Goal: Information Seeking & Learning: Check status

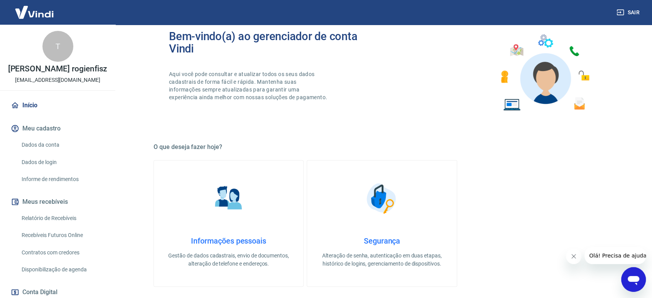
scroll to position [43, 0]
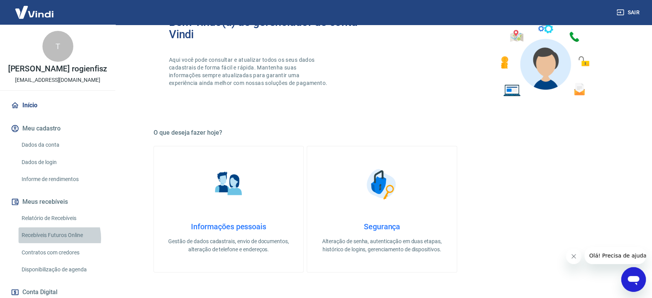
click at [52, 238] on link "Recebíveis Futuros Online" at bounding box center [63, 235] width 88 height 16
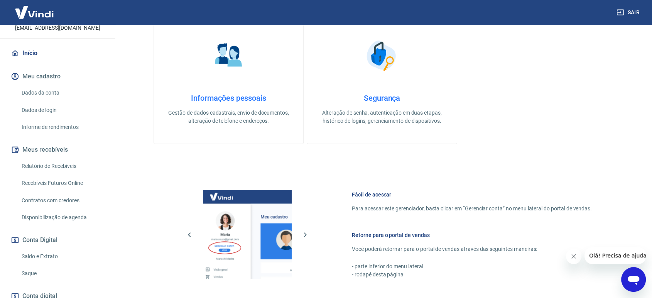
scroll to position [0, 0]
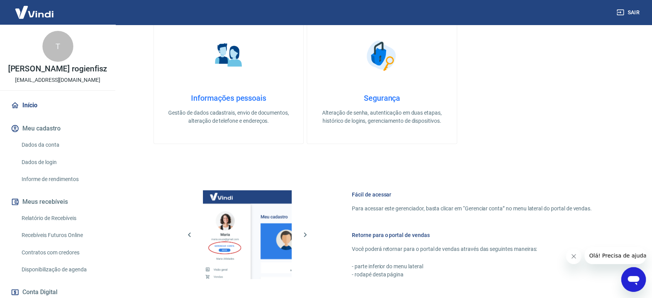
click at [58, 215] on link "Relatório de Recebíveis" at bounding box center [63, 218] width 88 height 16
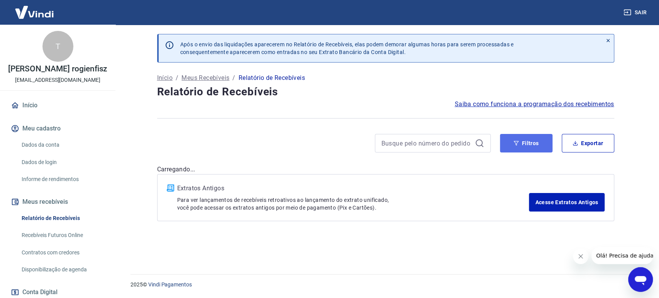
click at [522, 141] on button "Filtros" at bounding box center [526, 143] width 52 height 19
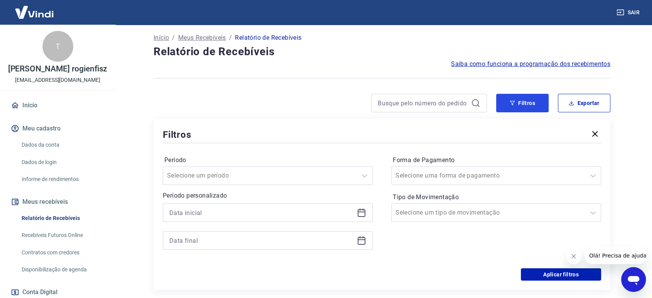
scroll to position [86, 0]
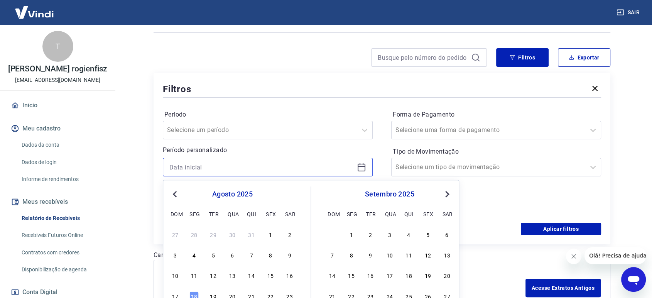
click at [230, 169] on input at bounding box center [261, 167] width 185 height 12
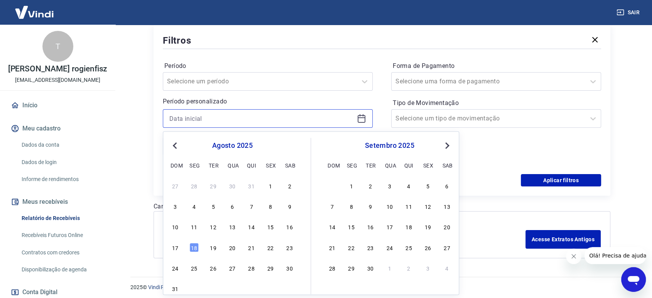
scroll to position [136, 0]
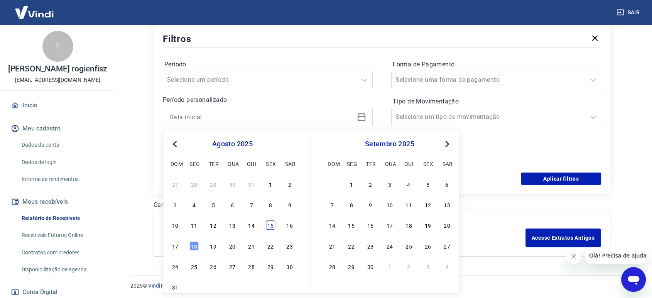
click at [272, 225] on div "15" at bounding box center [270, 225] width 9 height 9
type input "[DATE]"
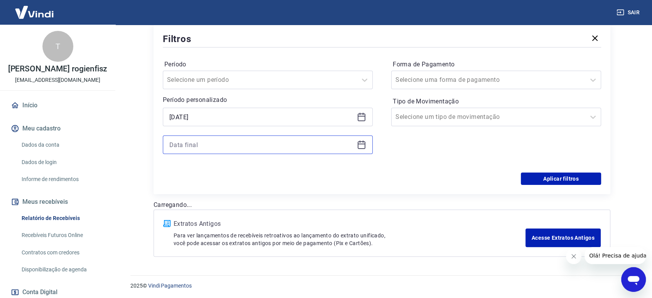
click at [262, 144] on input at bounding box center [261, 145] width 185 height 12
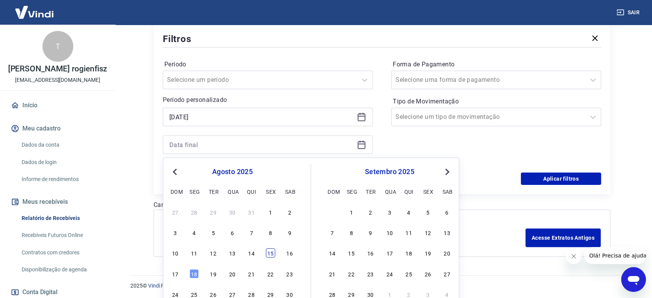
click at [271, 252] on div "15" at bounding box center [270, 253] width 9 height 9
type input "[DATE]"
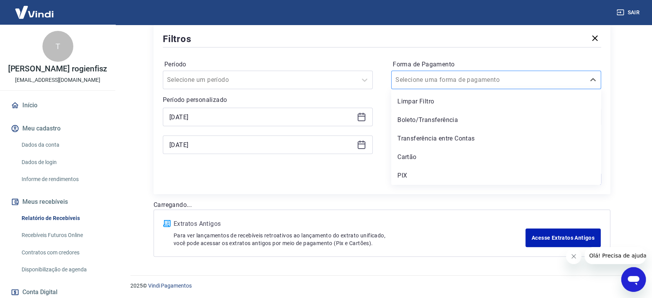
click at [446, 78] on input "Forma de Pagamento" at bounding box center [435, 79] width 78 height 9
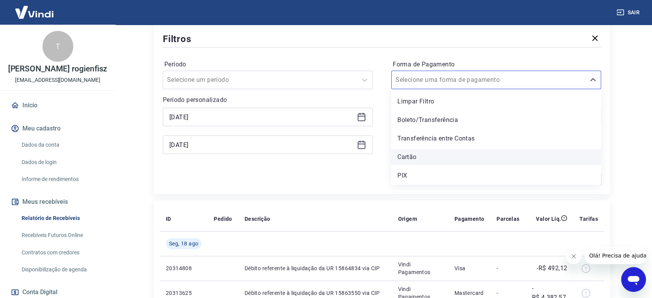
click at [427, 158] on div "Cartão" at bounding box center [496, 156] width 210 height 15
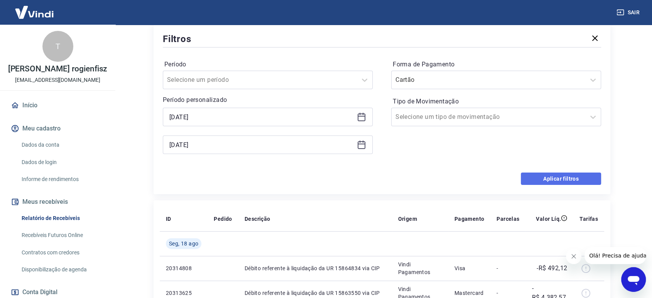
click at [544, 175] on button "Aplicar filtros" at bounding box center [561, 179] width 80 height 12
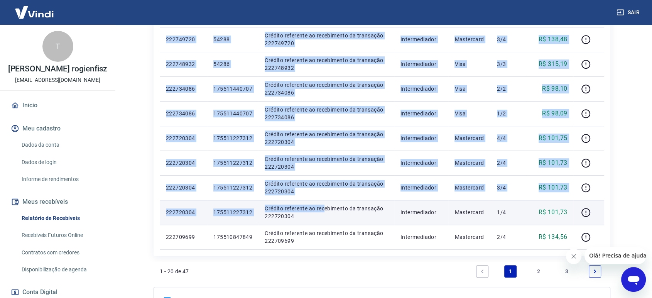
scroll to position [472, 0]
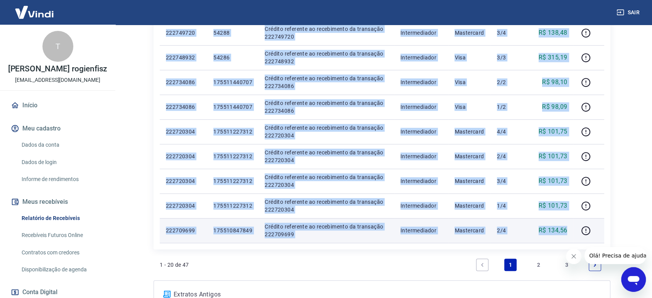
drag, startPoint x: 161, startPoint y: 146, endPoint x: 569, endPoint y: 234, distance: 417.3
copy tbody "29694431 Loremi dolorsita c adipiscing el SE 62283014 doe TEM Incid Utlaboreet …"
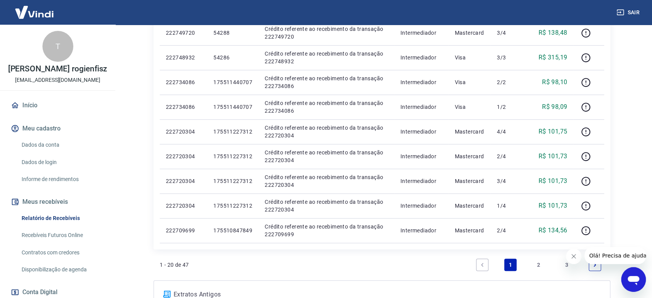
click at [538, 264] on link "2" at bounding box center [539, 265] width 12 height 12
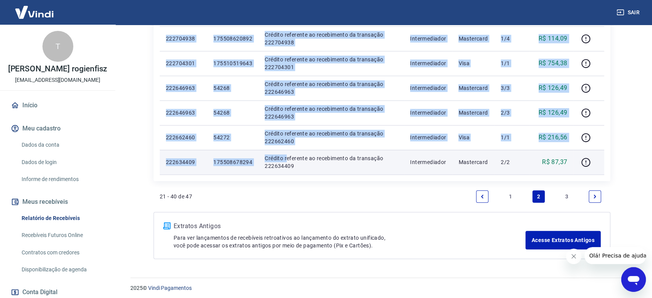
scroll to position [543, 0]
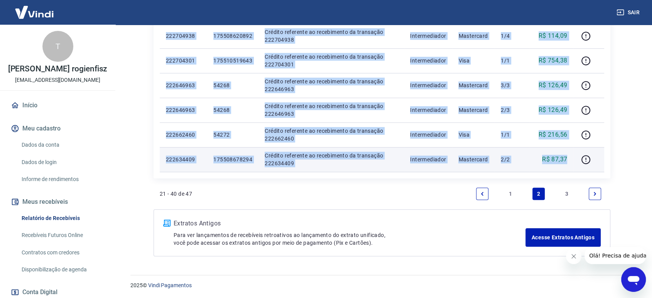
drag, startPoint x: 164, startPoint y: 61, endPoint x: 572, endPoint y: 158, distance: 419.0
copy tbody "985898234 192611767649 Loremip dolorsita co adipiscinge se doeiusmod 058233555 …"
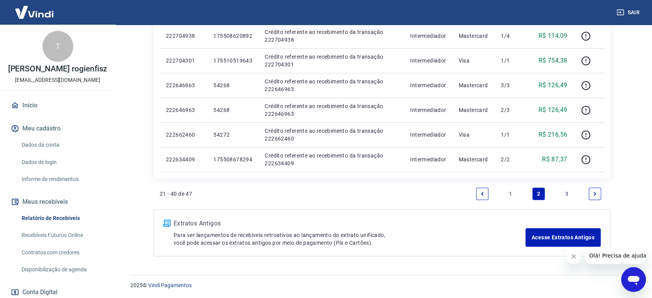
click at [567, 194] on link "3" at bounding box center [567, 194] width 12 height 12
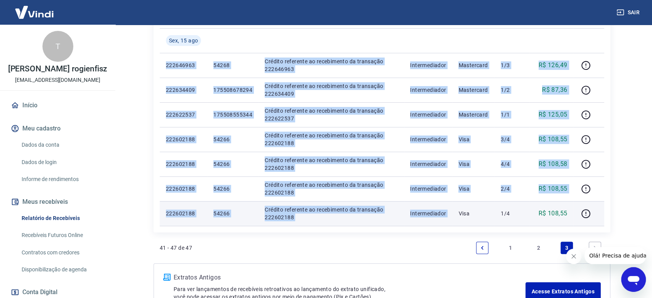
scroll to position [214, 0]
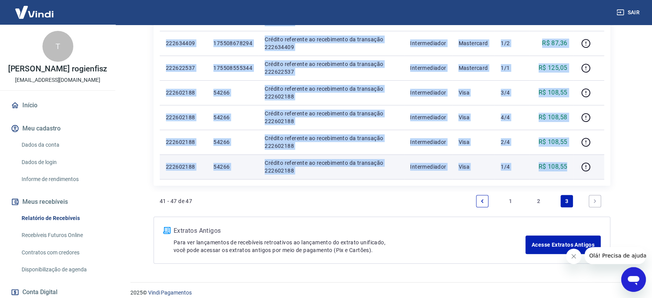
drag, startPoint x: 164, startPoint y: 102, endPoint x: 571, endPoint y: 171, distance: 413.3
click at [571, 171] on tbody "[DATE] 222646963 54268 Crédito referente ao recebimento da transação 222646963 …" at bounding box center [382, 80] width 445 height 198
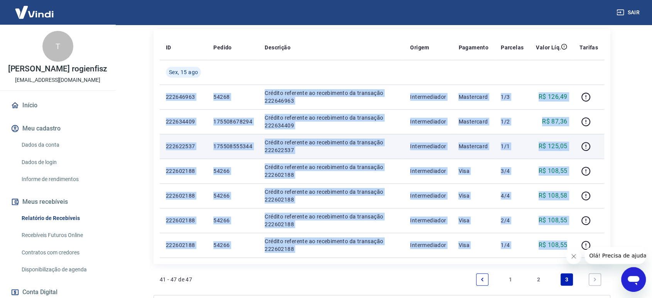
scroll to position [129, 0]
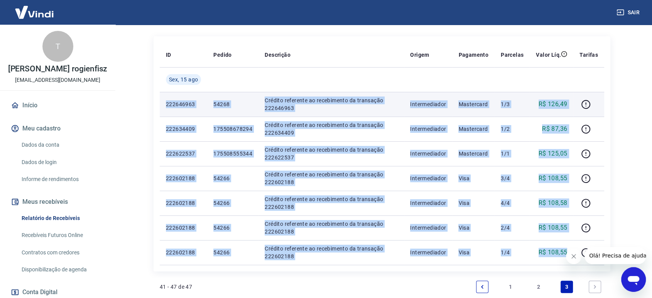
copy tbody "222646963 54268 Crédito referente ao recebimento da transação 222646963 Interme…"
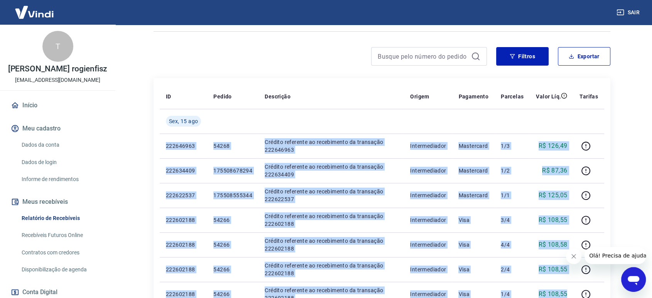
scroll to position [7, 0]
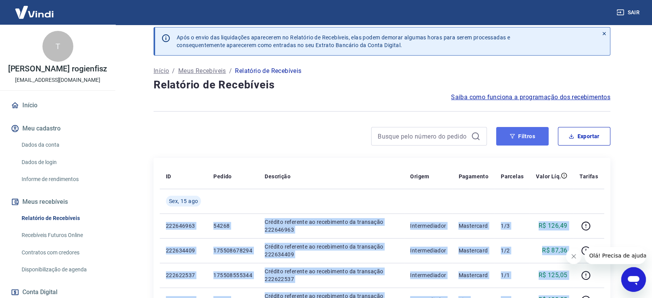
click at [525, 133] on button "Filtros" at bounding box center [522, 136] width 52 height 19
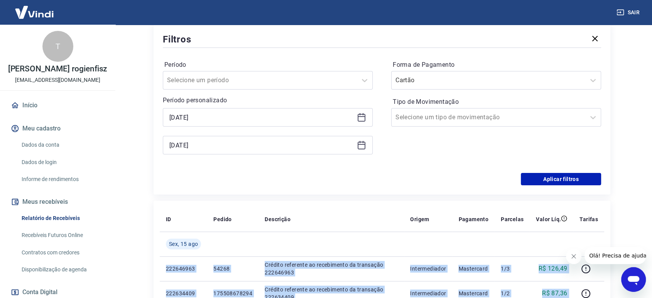
scroll to position [136, 0]
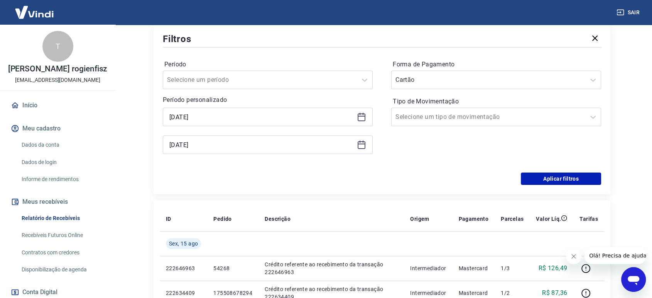
click at [264, 125] on div "[DATE]" at bounding box center [268, 117] width 210 height 19
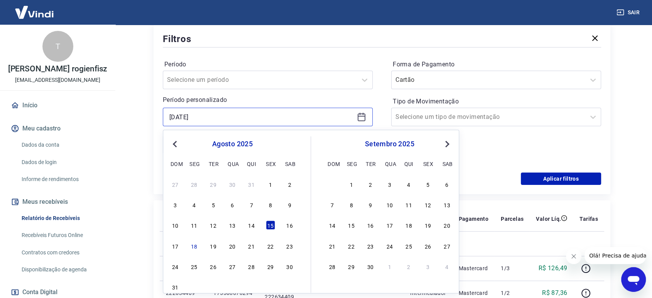
click at [197, 117] on input "[DATE]" at bounding box center [261, 117] width 185 height 12
click at [293, 226] on div "16" at bounding box center [289, 225] width 9 height 9
type input "[DATE]"
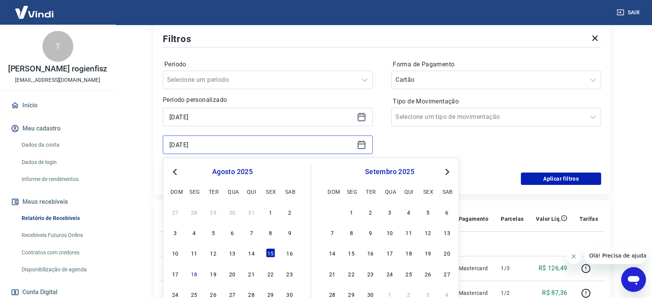
click at [233, 147] on input "[DATE]" at bounding box center [261, 145] width 185 height 12
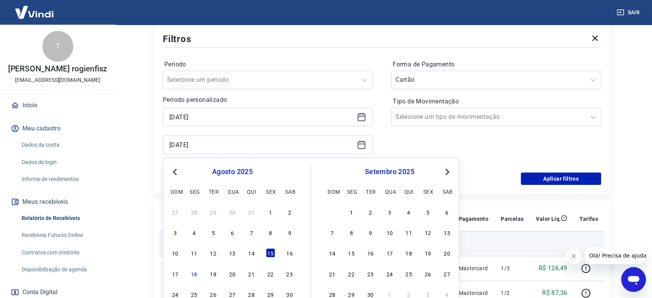
click at [286, 252] on div "16" at bounding box center [289, 253] width 9 height 9
type input "[DATE]"
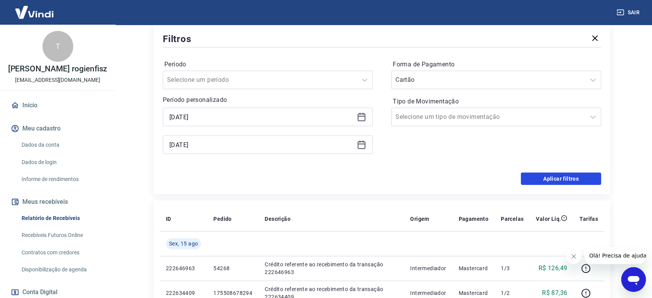
drag, startPoint x: 568, startPoint y: 174, endPoint x: 275, endPoint y: 132, distance: 295.7
click at [567, 174] on button "Aplicar filtros" at bounding box center [561, 179] width 80 height 12
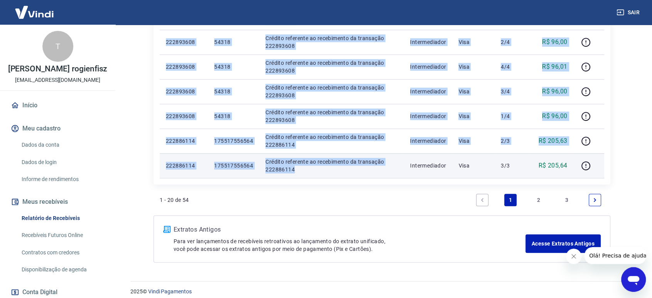
scroll to position [543, 0]
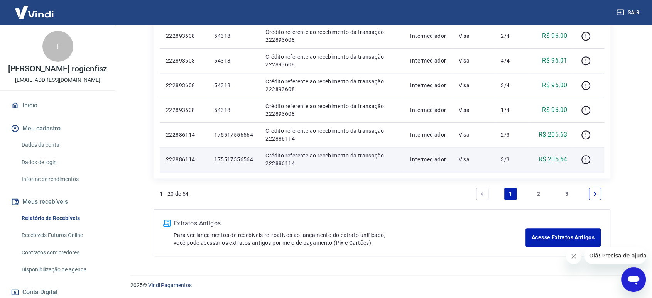
drag, startPoint x: 166, startPoint y: 102, endPoint x: 578, endPoint y: 166, distance: 416.4
copy table "ID Pedido Descrição Origem Pagamento Parcelas Valor Líq. [PERSON_NAME][DATE]"
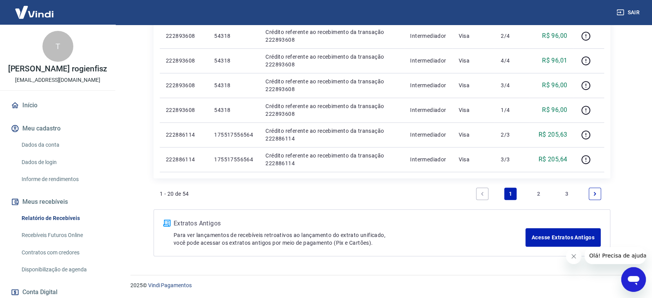
click at [537, 193] on link "2" at bounding box center [539, 194] width 12 height 12
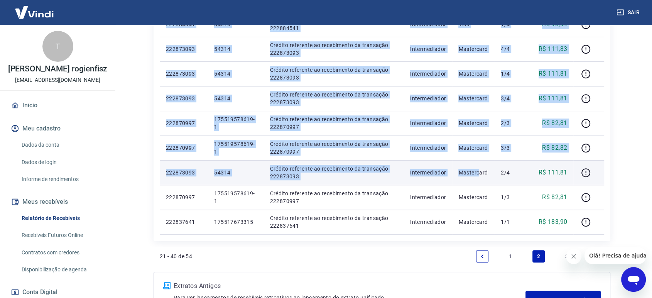
scroll to position [515, 0]
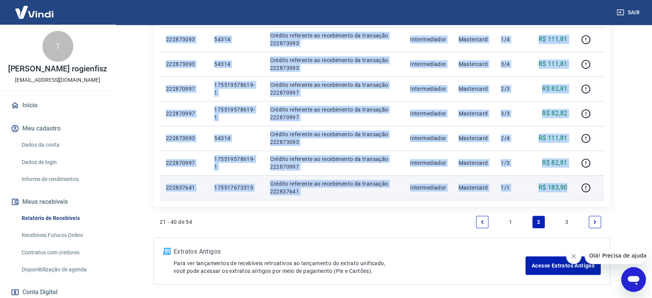
drag, startPoint x: 175, startPoint y: 107, endPoint x: 571, endPoint y: 189, distance: 404.3
copy tbody "018396441 194739225247 Loremip dolorsita co adipiscinge se doeiusmod 559944505 …"
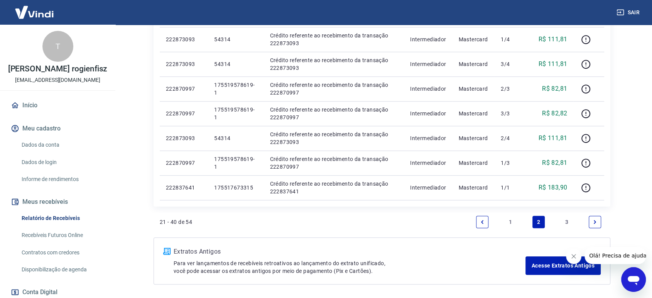
drag, startPoint x: 568, startPoint y: 219, endPoint x: 258, endPoint y: 20, distance: 368.3
click at [567, 219] on link "3" at bounding box center [567, 222] width 12 height 12
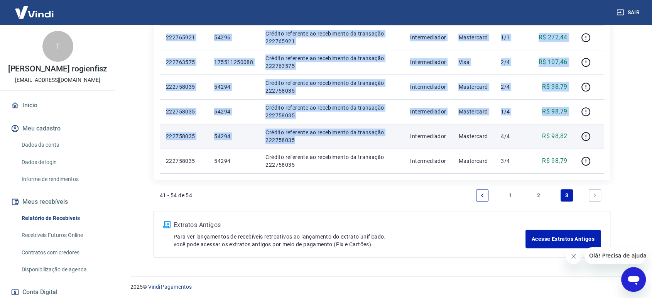
scroll to position [395, 0]
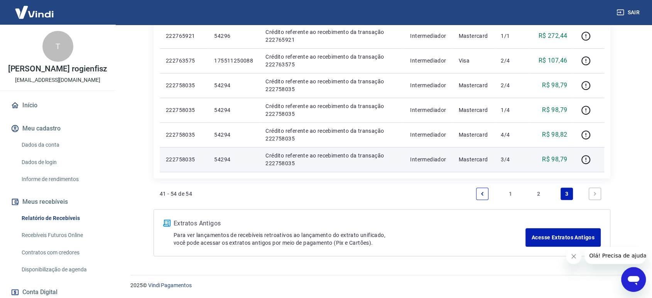
drag, startPoint x: 164, startPoint y: 103, endPoint x: 577, endPoint y: 171, distance: 418.9
copy table "ID Pedido Descrição Origem Pagamento Parcelas Valor Líq. [PERSON_NAME][DATE]"
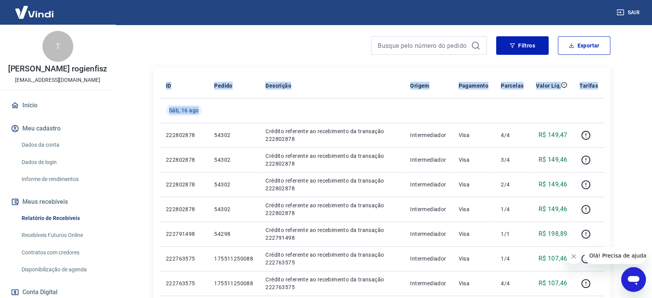
scroll to position [8, 0]
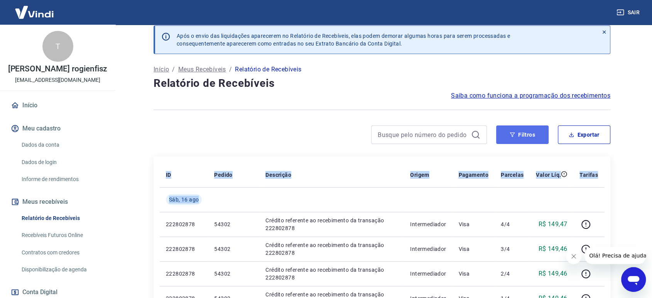
drag, startPoint x: 520, startPoint y: 138, endPoint x: 500, endPoint y: 138, distance: 20.1
click at [521, 138] on button "Filtros" at bounding box center [522, 134] width 52 height 19
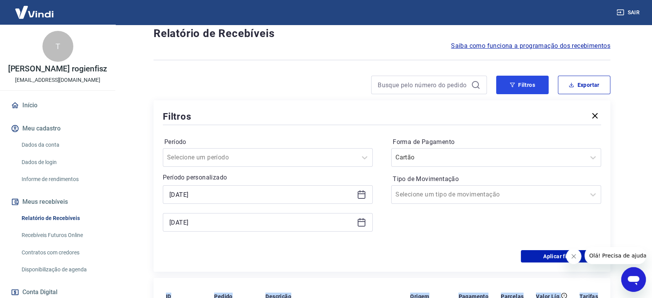
scroll to position [94, 0]
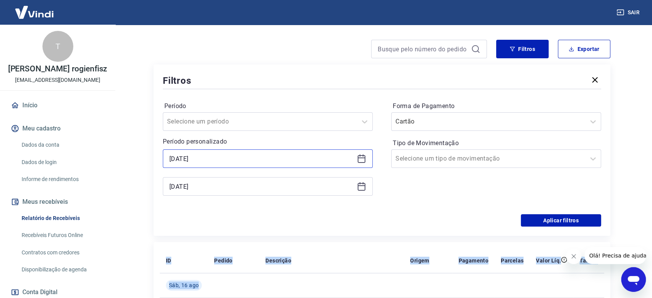
click at [249, 160] on input "[DATE]" at bounding box center [261, 159] width 185 height 12
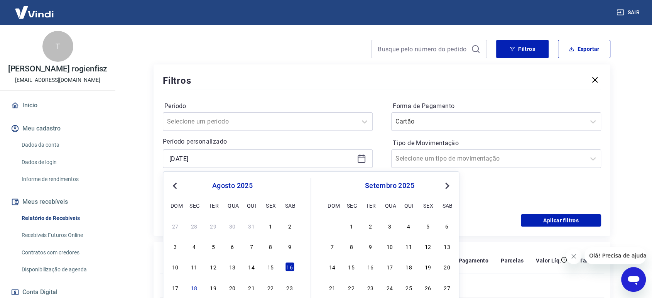
click at [179, 286] on div "17 18 19 20 21 22 23" at bounding box center [232, 287] width 126 height 11
click at [173, 288] on div "17" at bounding box center [175, 287] width 9 height 9
type input "[DATE]"
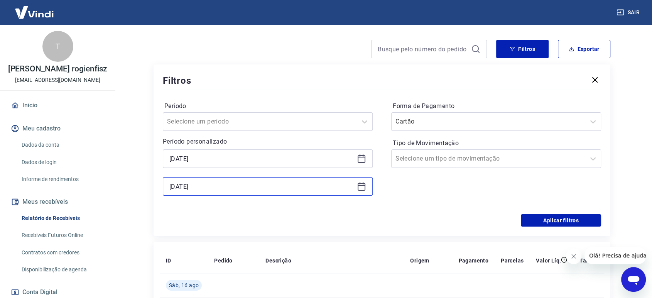
click at [193, 184] on input "[DATE]" at bounding box center [261, 187] width 185 height 12
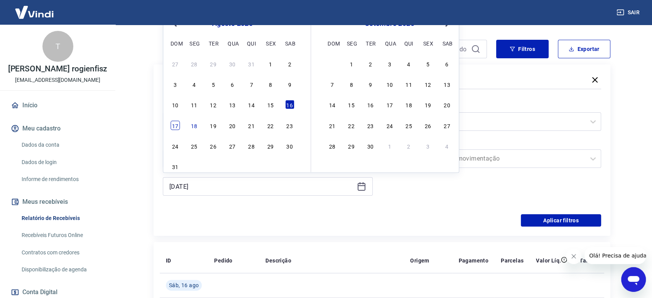
click at [175, 129] on div "17" at bounding box center [175, 125] width 9 height 9
type input "[DATE]"
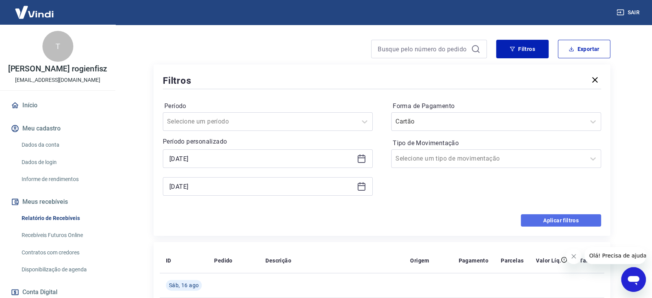
click at [556, 220] on button "Aplicar filtros" at bounding box center [561, 220] width 80 height 12
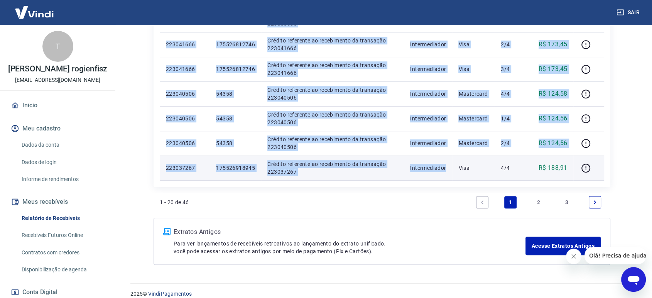
scroll to position [543, 0]
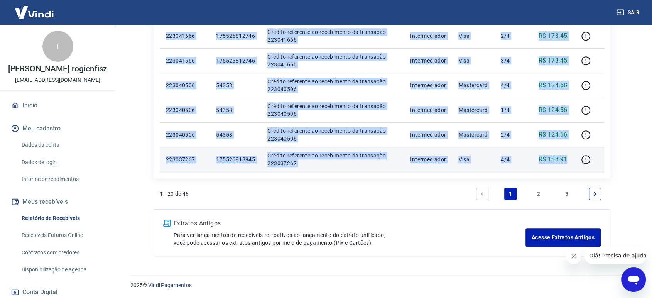
drag, startPoint x: 166, startPoint y: 104, endPoint x: 573, endPoint y: 160, distance: 411.1
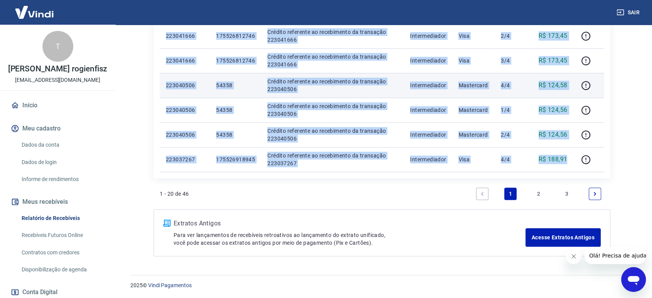
copy tbody "973373313 77363 Loremip dolorsita co adipiscinge se doeiusmod 321676008 Tempori…"
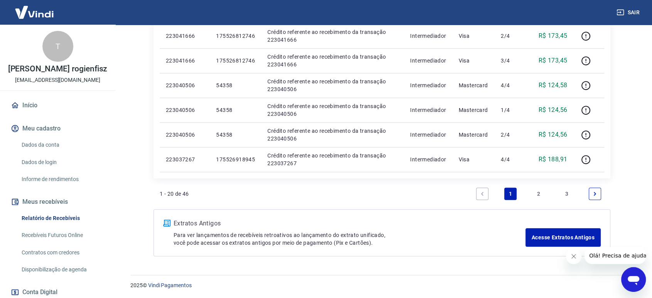
click at [535, 194] on link "2" at bounding box center [539, 194] width 12 height 12
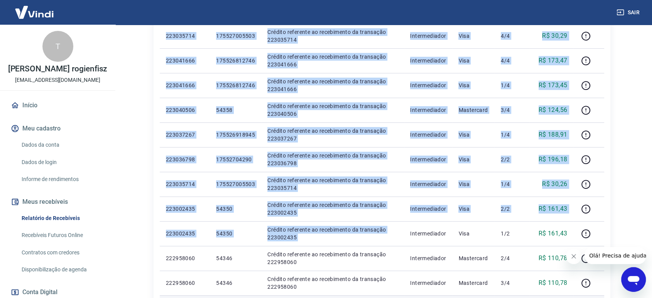
scroll to position [472, 0]
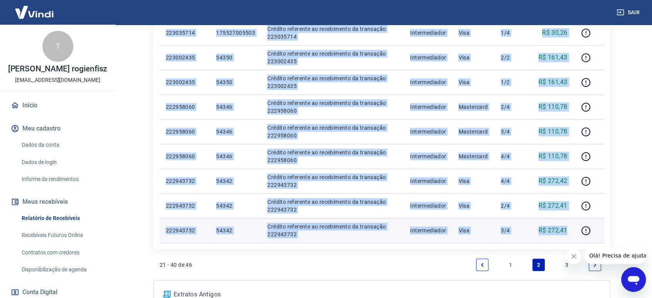
drag, startPoint x: 173, startPoint y: 70, endPoint x: 567, endPoint y: 237, distance: 427.7
copy tbody "700671014 784052925980 Loremip dolorsita co adipiscinge se doeiusmod 017487489 …"
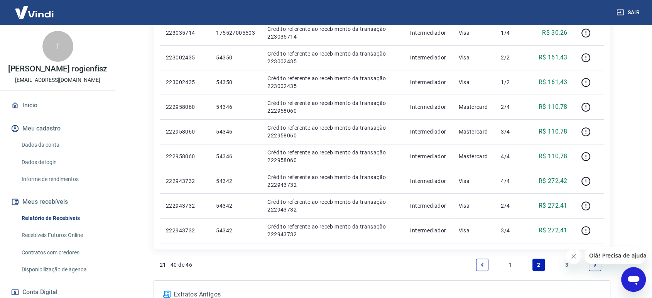
click at [565, 266] on link "3" at bounding box center [567, 265] width 12 height 12
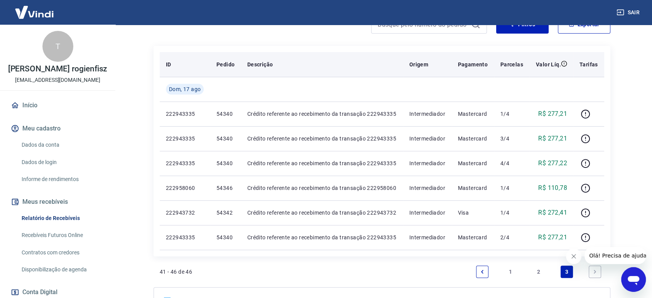
scroll to position [129, 0]
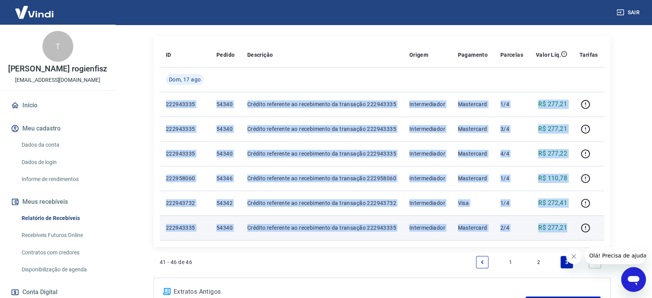
drag, startPoint x: 164, startPoint y: 104, endPoint x: 567, endPoint y: 229, distance: 422.5
click at [567, 229] on tbody "[DATE] 222943335 54340 Crédito referente ao recebimento da transação 222943335 …" at bounding box center [382, 153] width 445 height 173
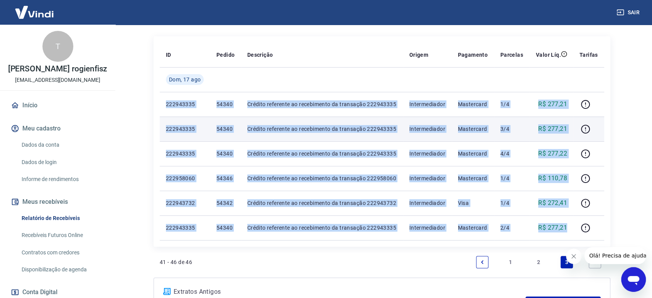
copy tbody "222943335 54340 Crédito referente ao recebimento da transação 222943335 Interme…"
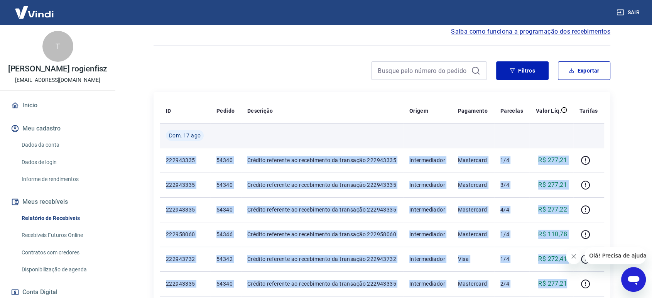
scroll to position [43, 0]
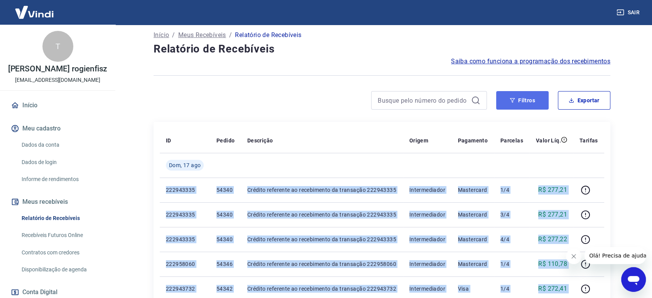
click at [512, 98] on icon "button" at bounding box center [512, 100] width 5 height 5
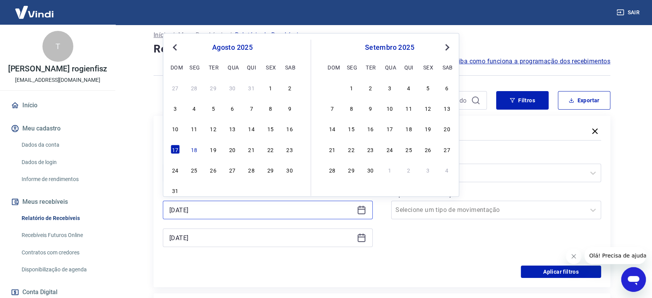
click at [216, 210] on input "[DATE]" at bounding box center [261, 210] width 185 height 12
click at [191, 149] on div "18" at bounding box center [194, 148] width 9 height 9
type input "[DATE]"
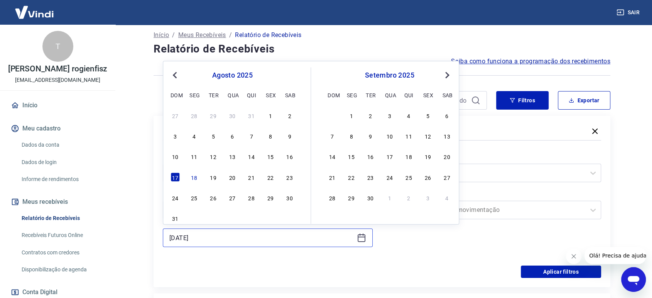
click at [261, 239] on input "[DATE]" at bounding box center [261, 238] width 185 height 12
click at [189, 181] on div "17 18 19 20 21 22 23" at bounding box center [232, 176] width 126 height 11
click at [193, 177] on div "18" at bounding box center [194, 176] width 9 height 9
type input "[DATE]"
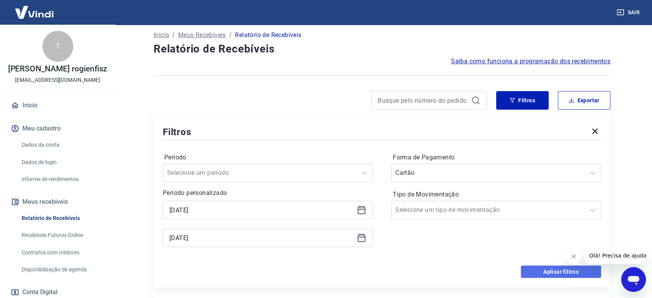
click at [540, 273] on button "Aplicar filtros" at bounding box center [561, 272] width 80 height 12
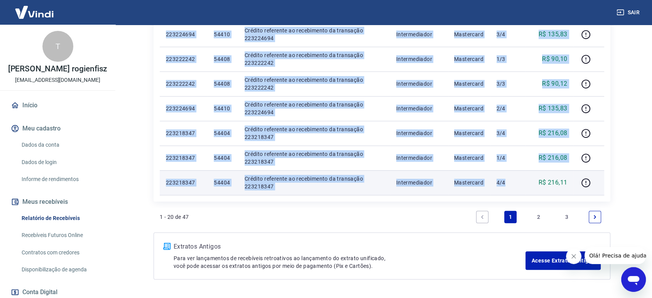
scroll to position [543, 0]
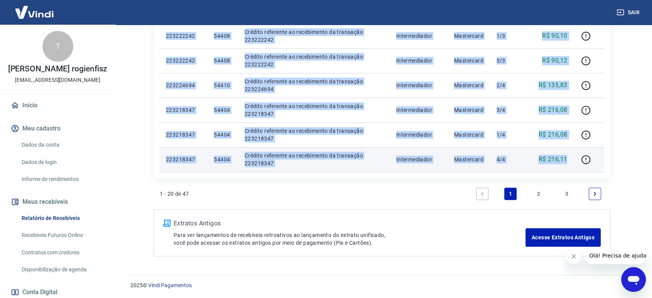
drag, startPoint x: 163, startPoint y: 101, endPoint x: 571, endPoint y: 159, distance: 412.1
copy tbody "04997290 Loremi dolorsita c adipiscing el SE 14646964 doe TEM Incid Utlaboreet …"
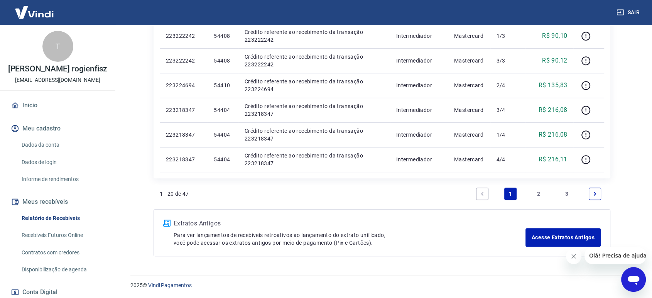
drag, startPoint x: 538, startPoint y: 194, endPoint x: 382, endPoint y: 133, distance: 167.5
click at [538, 194] on link "2" at bounding box center [539, 194] width 12 height 12
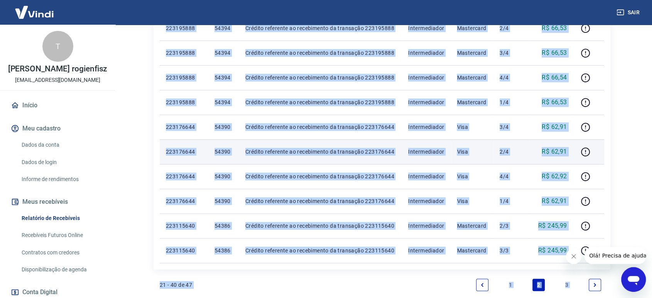
scroll to position [543, 0]
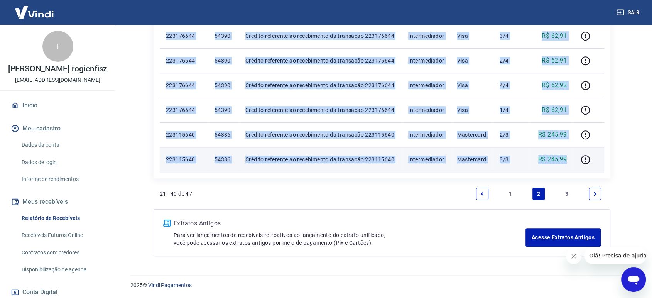
drag, startPoint x: 181, startPoint y: 112, endPoint x: 571, endPoint y: 164, distance: 393.6
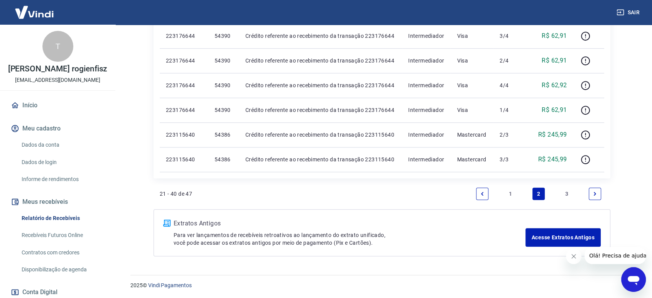
click at [568, 193] on link "3" at bounding box center [567, 194] width 12 height 12
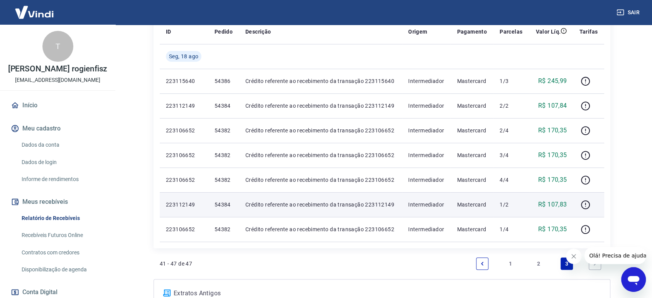
scroll to position [171, 0]
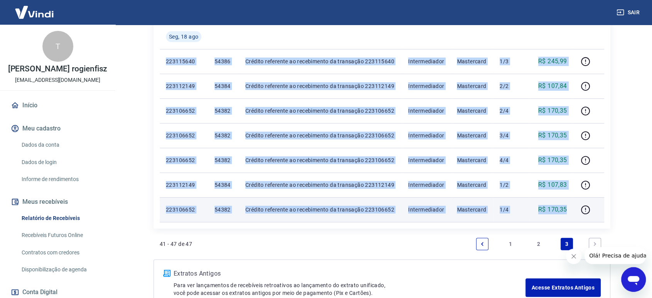
drag, startPoint x: 167, startPoint y: 61, endPoint x: 570, endPoint y: 210, distance: 429.7
click at [570, 210] on tbody "[DATE] 223115640 54386 Crédito referente ao recebimento da transação 223115640 …" at bounding box center [382, 123] width 445 height 198
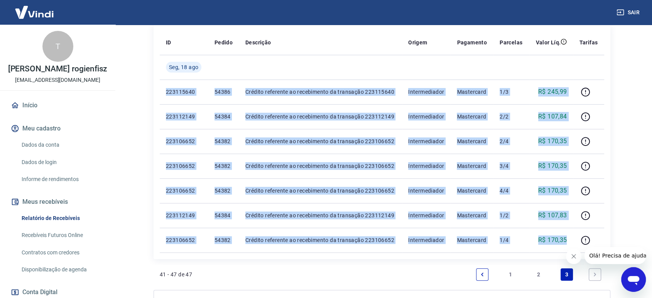
scroll to position [129, 0]
